Goal: Task Accomplishment & Management: Complete application form

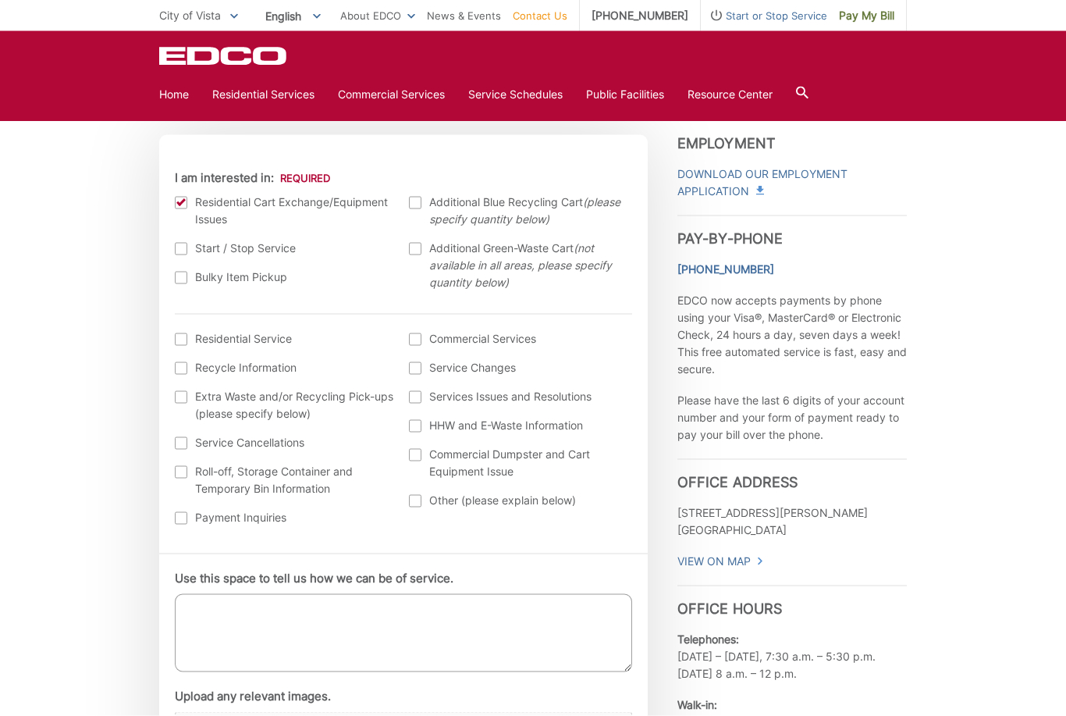
scroll to position [464, 0]
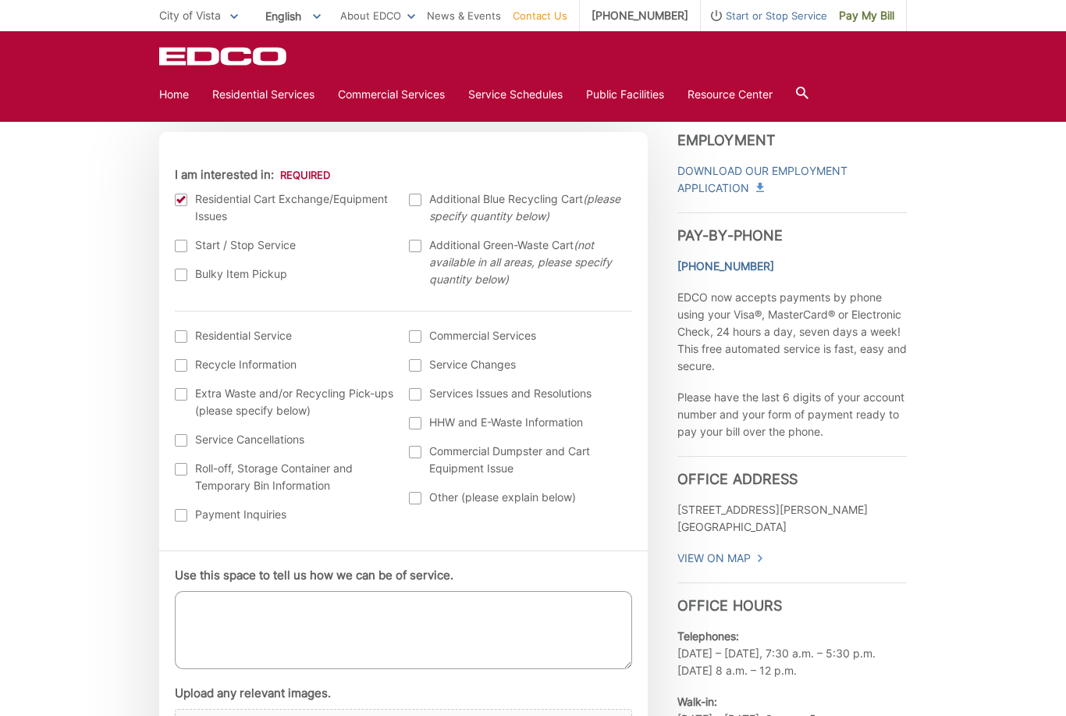
click at [194, 582] on label "Use this space to tell us how we can be of service." at bounding box center [314, 575] width 279 height 14
click at [194, 591] on textarea "Use this space to tell us how we can be of service." at bounding box center [403, 630] width 457 height 78
click at [208, 606] on textarea "Our existing trash container has worn a hole in the bottom and is leaking. We a…" at bounding box center [403, 631] width 457 height 78
click at [254, 606] on textarea "Our existing trash container has worn a hole in the bottom and is leaking. We a…" at bounding box center [403, 631] width 457 height 78
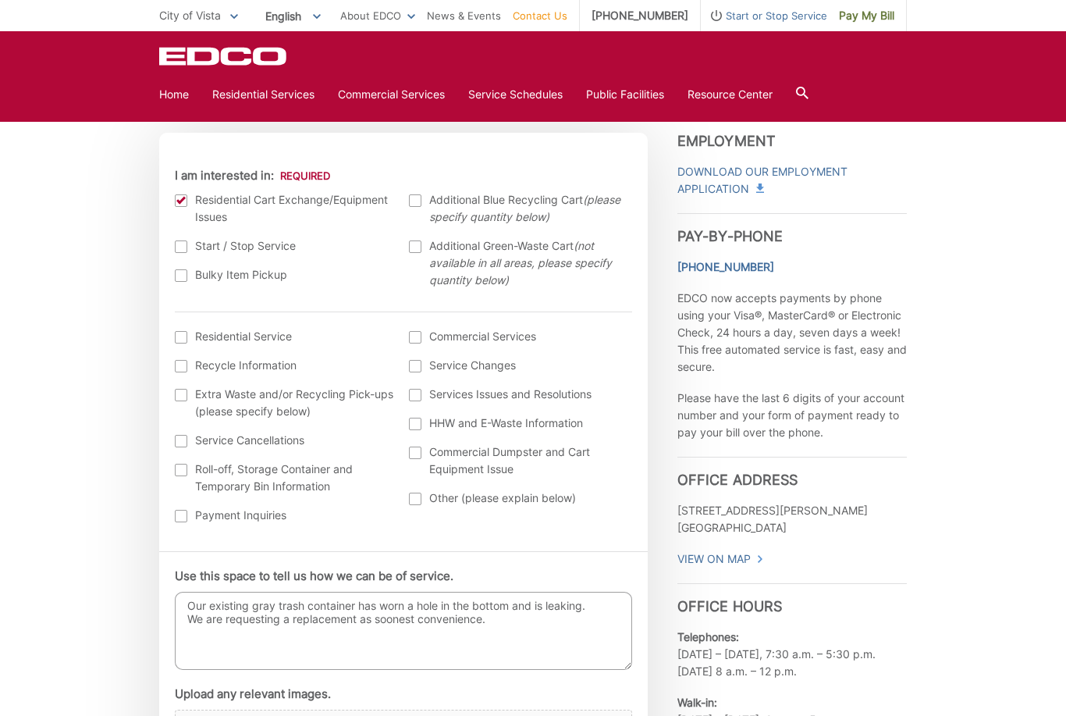
click at [199, 634] on textarea "Our existing gray trash container has worn a hole in the bottom and is leaking.…" at bounding box center [403, 631] width 457 height 78
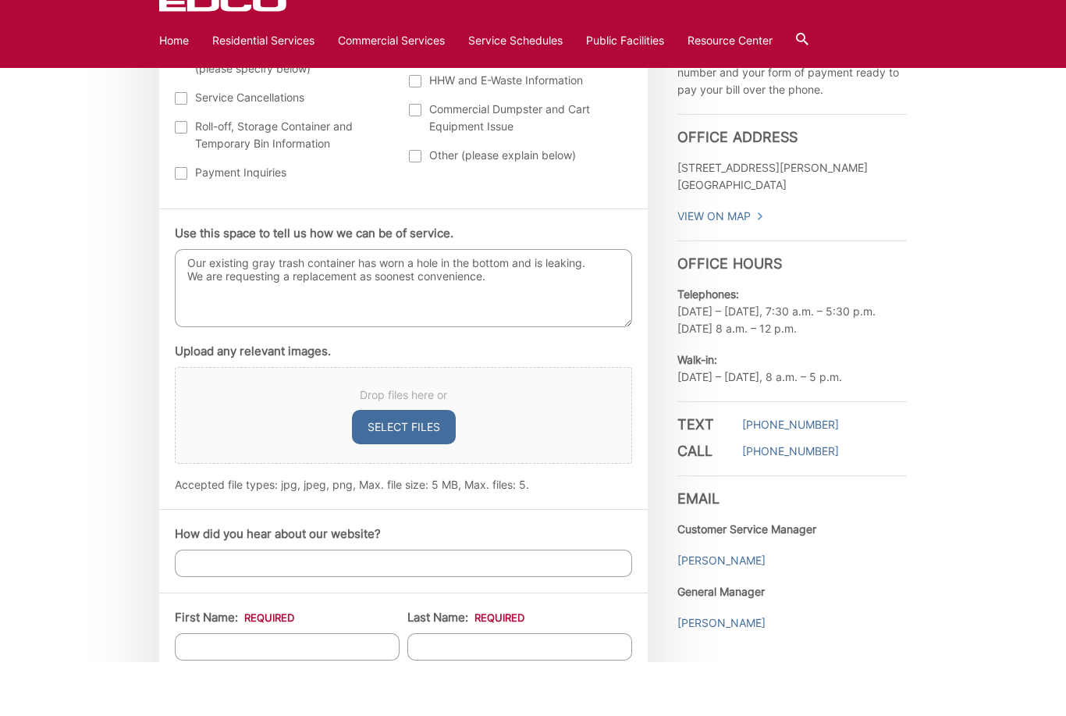
scroll to position [753, 0]
type textarea "Our existing gray trash container has worn a hole in the bottom and is leaking.…"
click at [199, 686] on input "First Name: *" at bounding box center [287, 699] width 225 height 27
type input "[PERSON_NAME]"
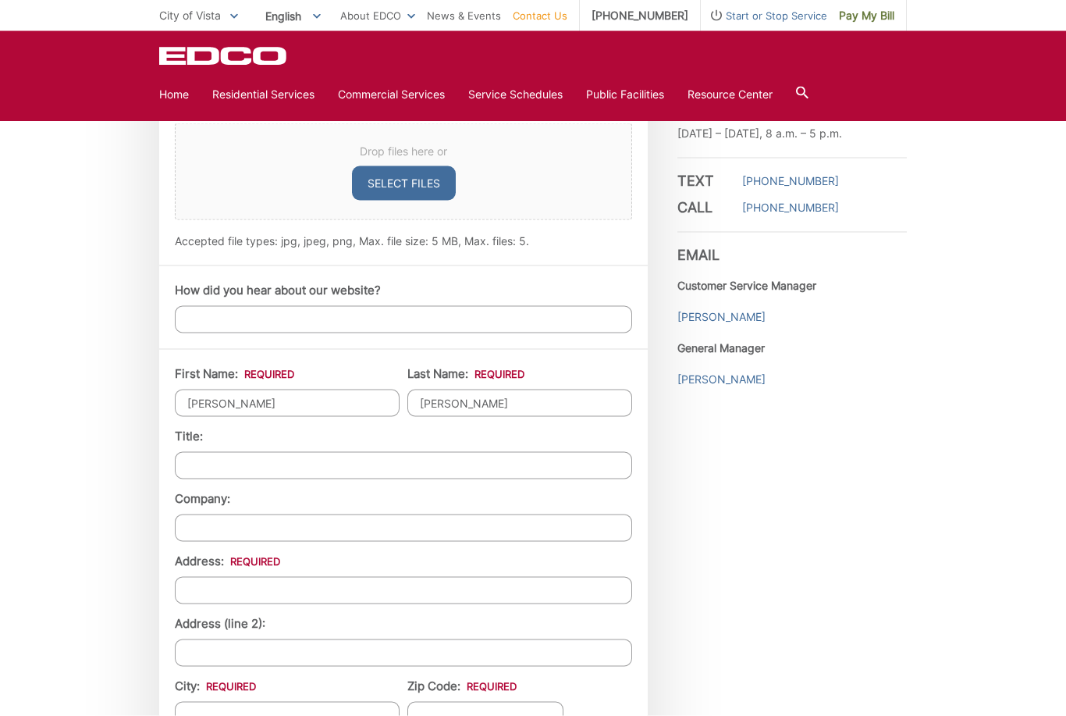
scroll to position [1061, 0]
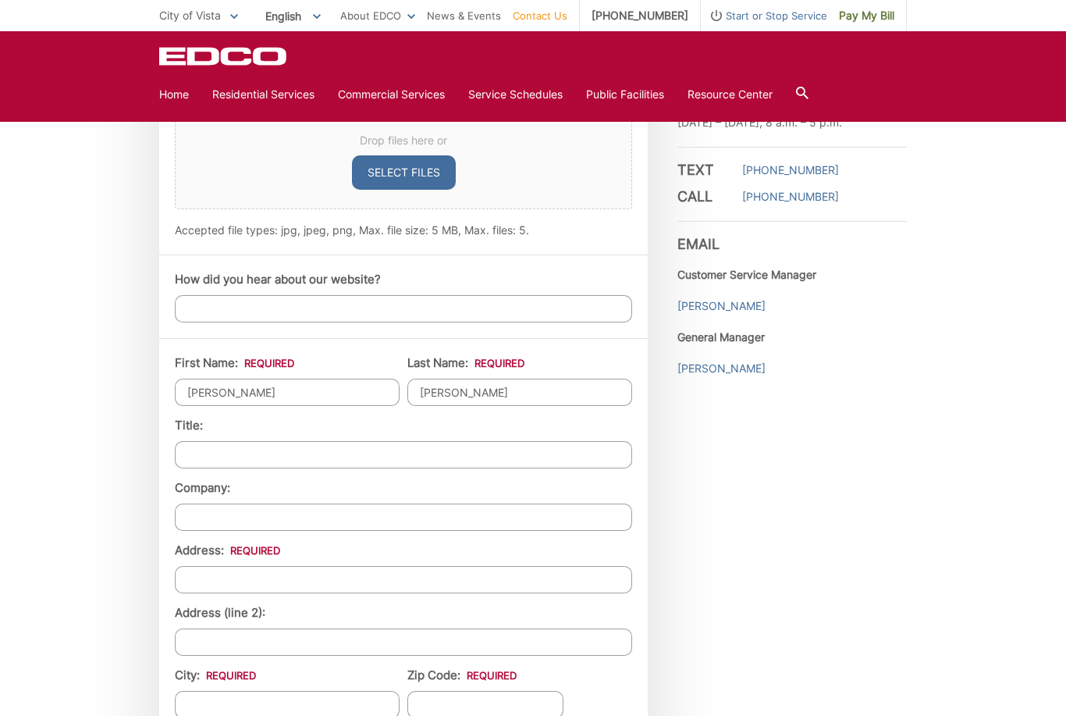
click at [195, 585] on input "Address: *" at bounding box center [403, 579] width 457 height 27
type input "[STREET_ADDRESS]"
type input "Vista"
type input "92083"
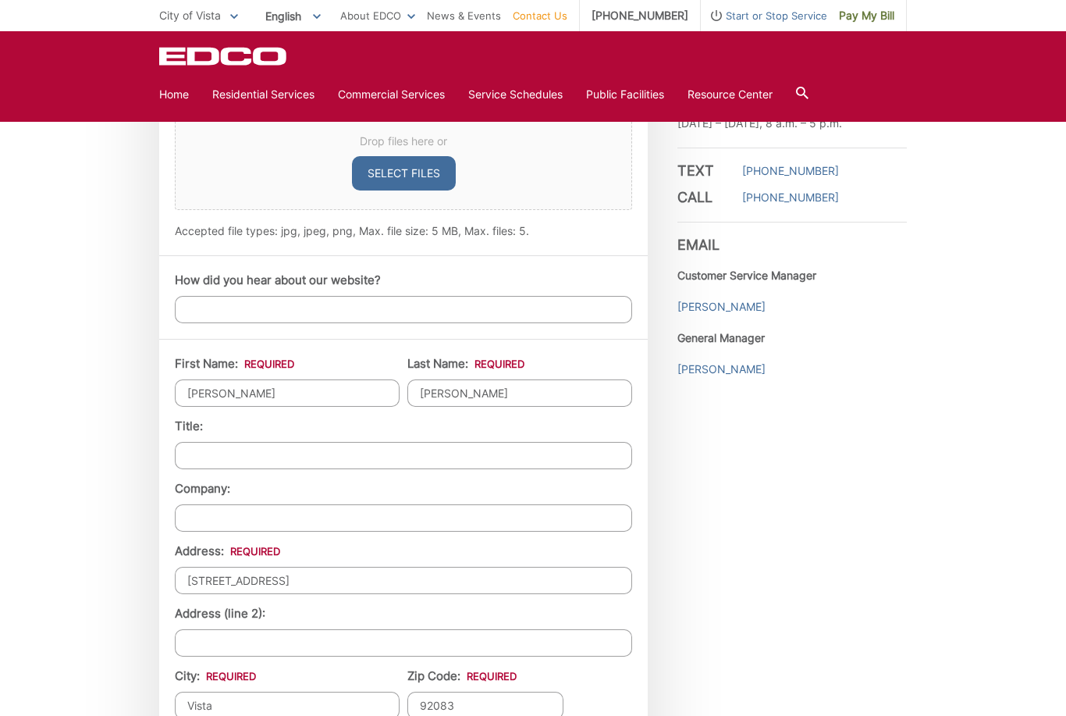
type input "(___) ___-____"
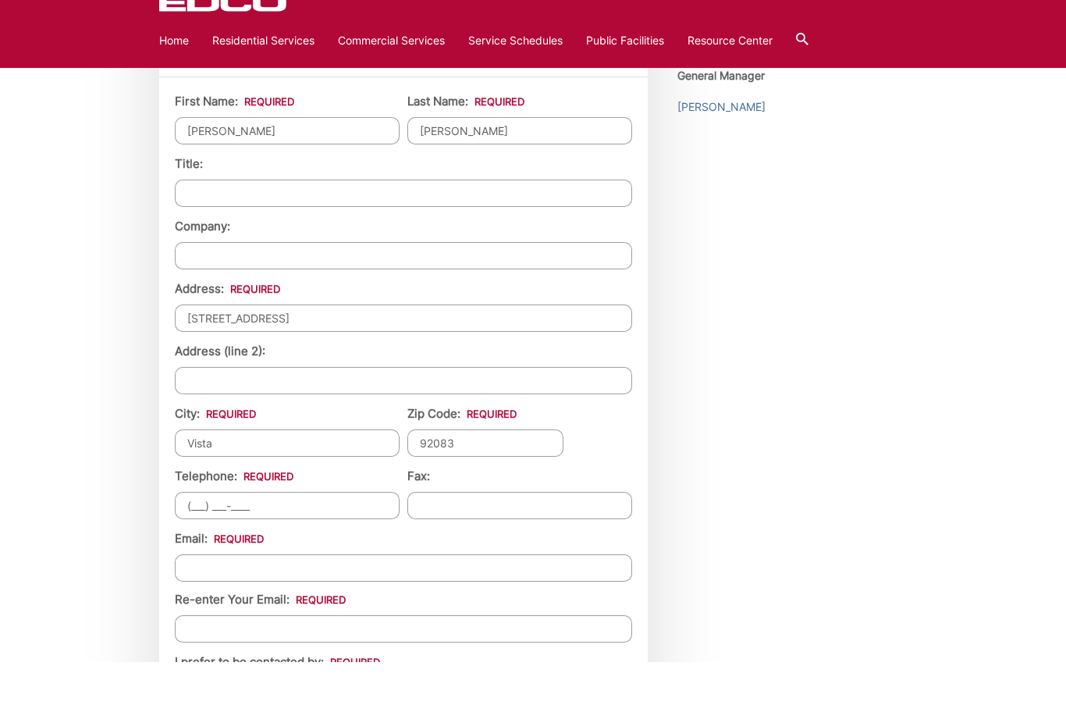
scroll to position [1274, 0]
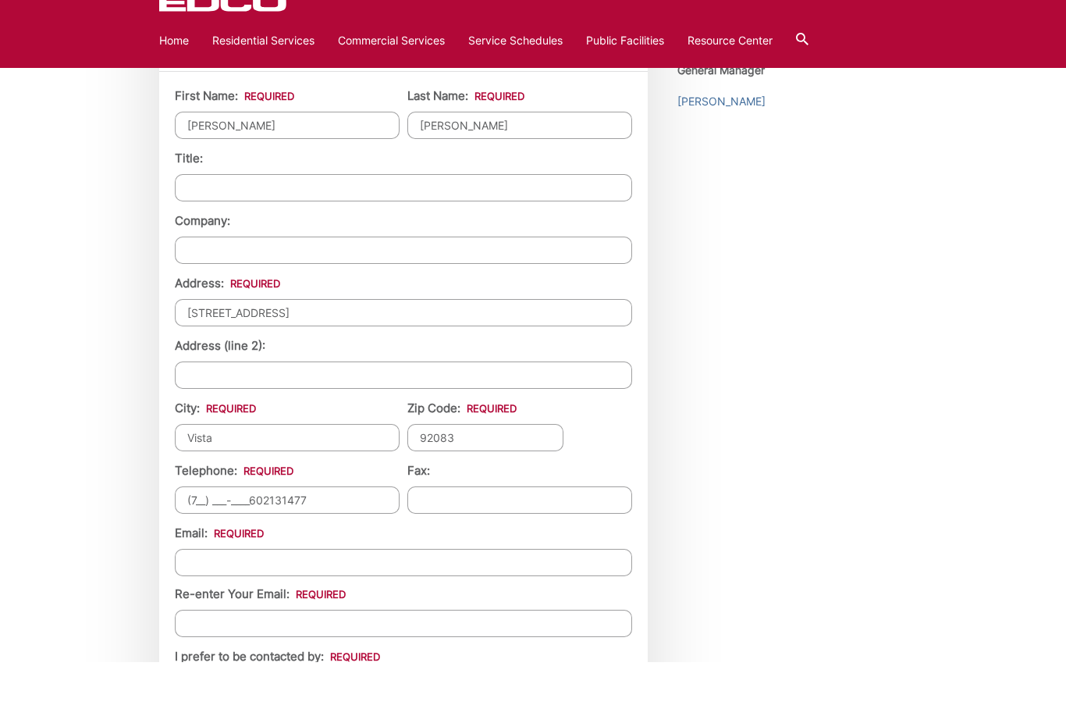
type input "[PHONE_NUMBER]"
type input "(___) ___-____"
click at [196, 603] on input "Email *" at bounding box center [403, 616] width 457 height 27
type input "[EMAIL_ADDRESS][PERSON_NAME][DOMAIN_NAME]"
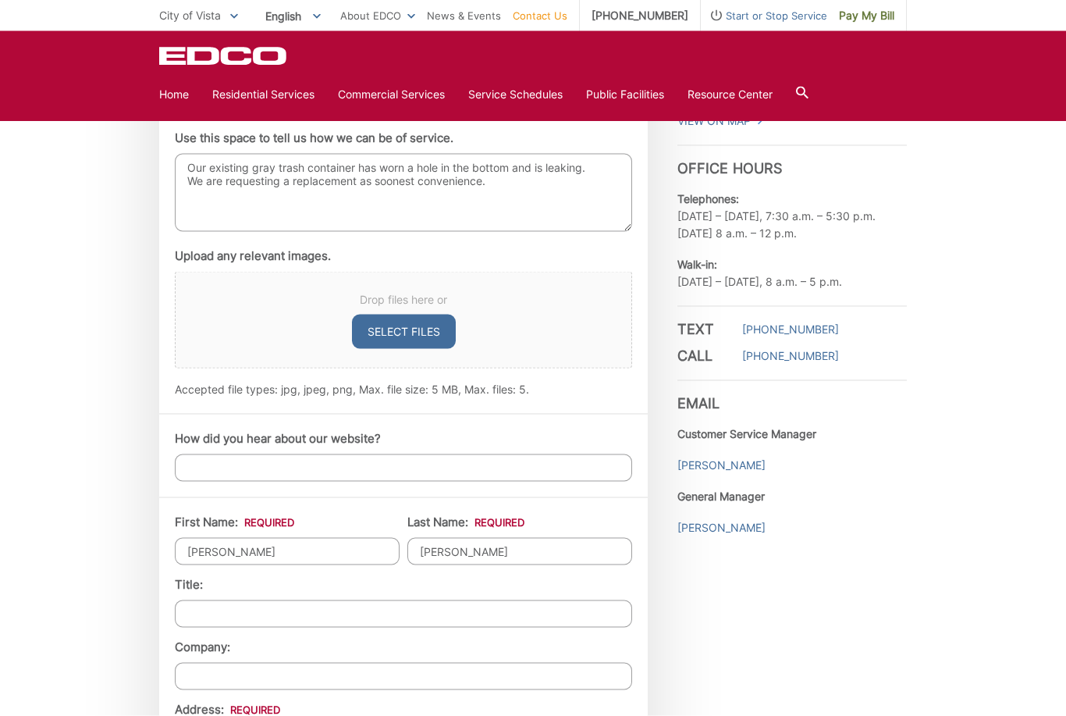
scroll to position [902, 0]
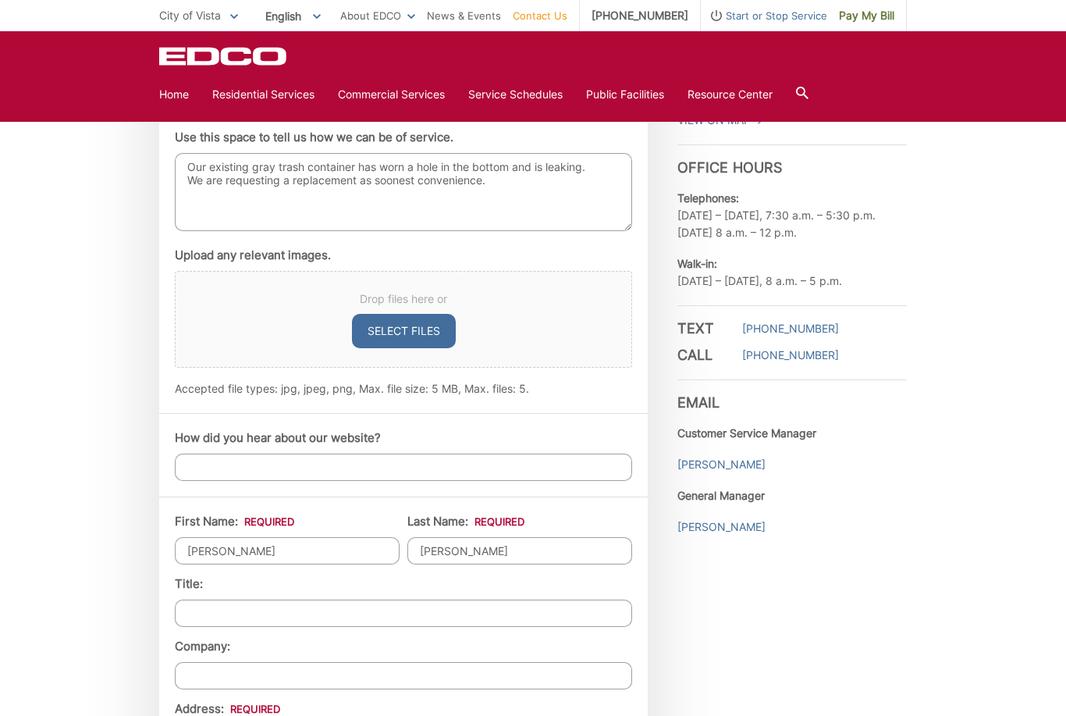
click at [183, 167] on textarea "Our existing gray trash container has worn a hole in the bottom and is leaking.…" at bounding box center [403, 192] width 457 height 78
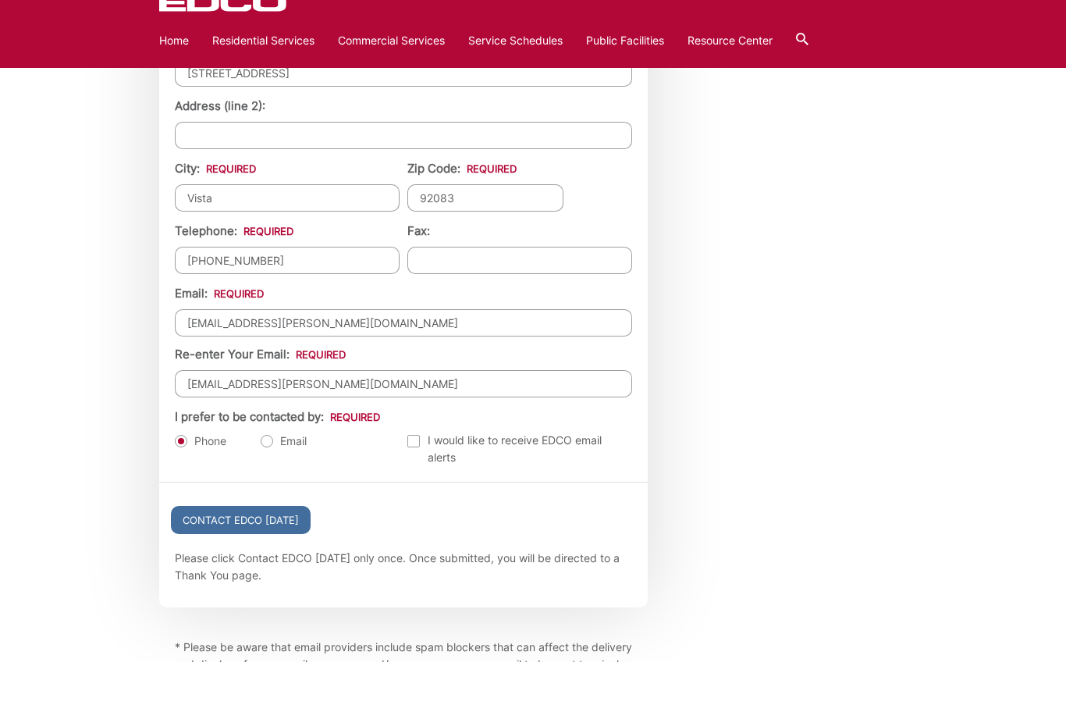
scroll to position [1546, 0]
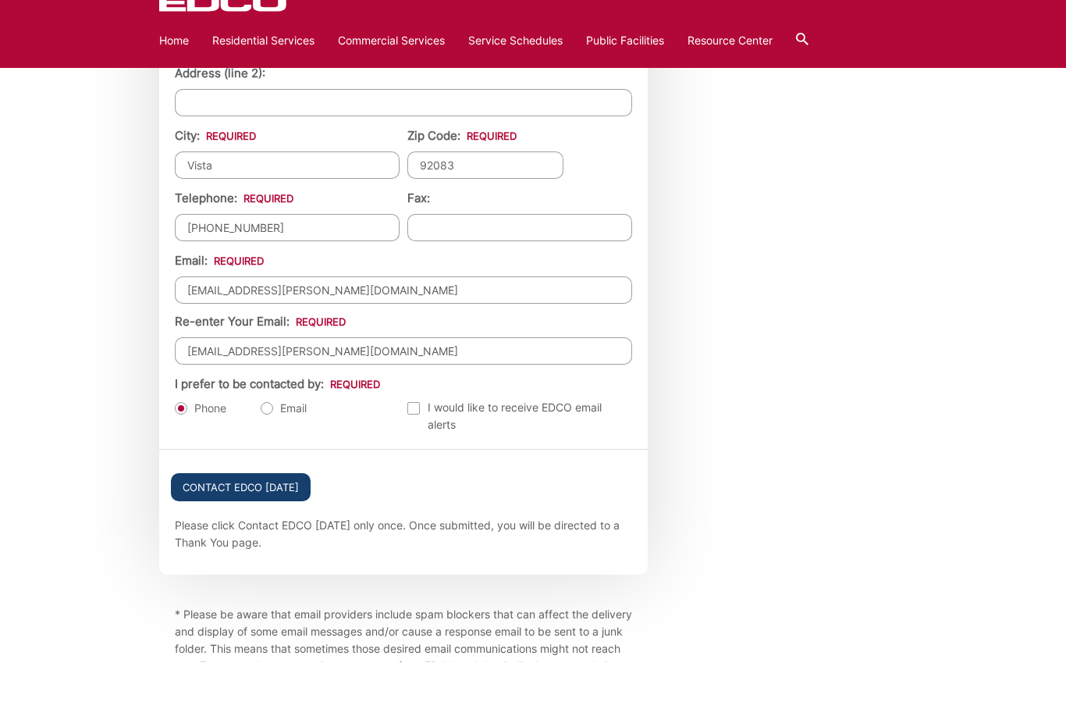
type textarea "After thirty years of use, our existing gray trash container has worn a hole in…"
click at [222, 527] on input "Contact EDCO [DATE]" at bounding box center [241, 541] width 140 height 28
